Goal: Task Accomplishment & Management: Manage account settings

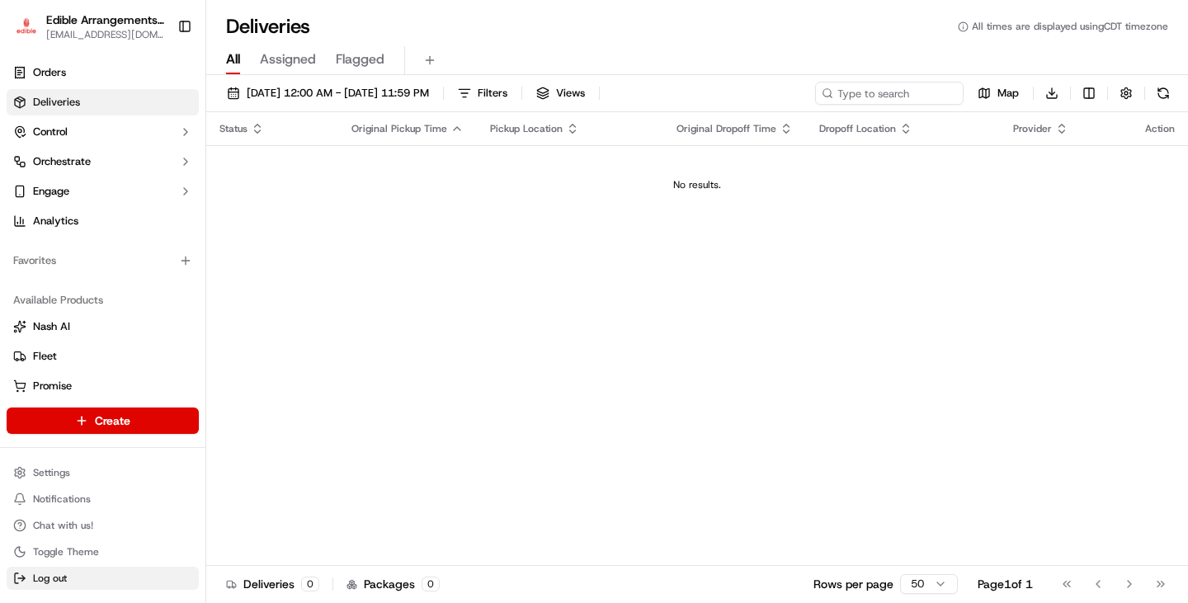
click at [70, 580] on button "Log out" at bounding box center [103, 578] width 192 height 23
